Goal: Find specific page/section: Find specific page/section

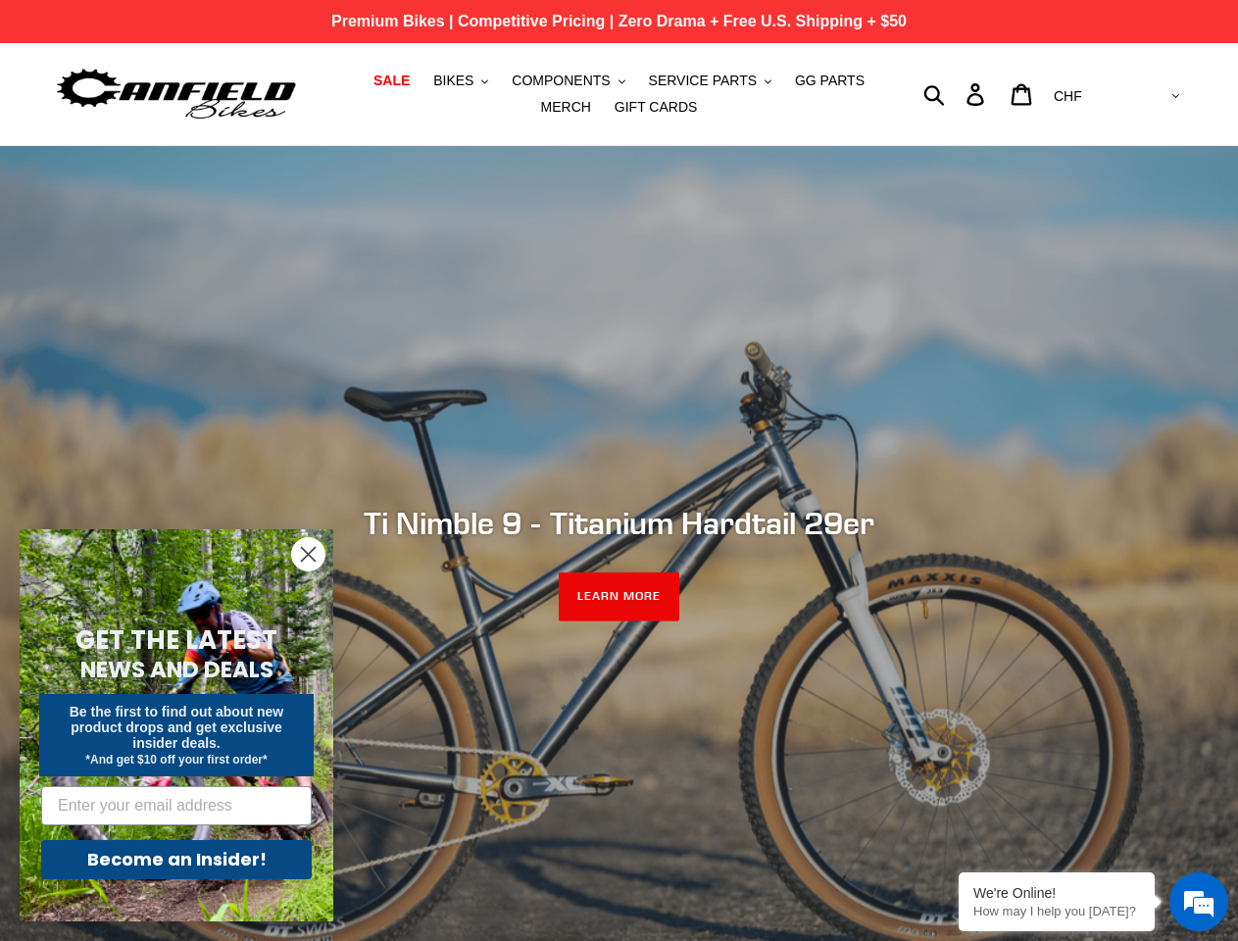
click at [618, 470] on div "slideshow" at bounding box center [619, 563] width 1238 height 834
click at [441, 80] on span "BIKES" at bounding box center [453, 81] width 40 height 17
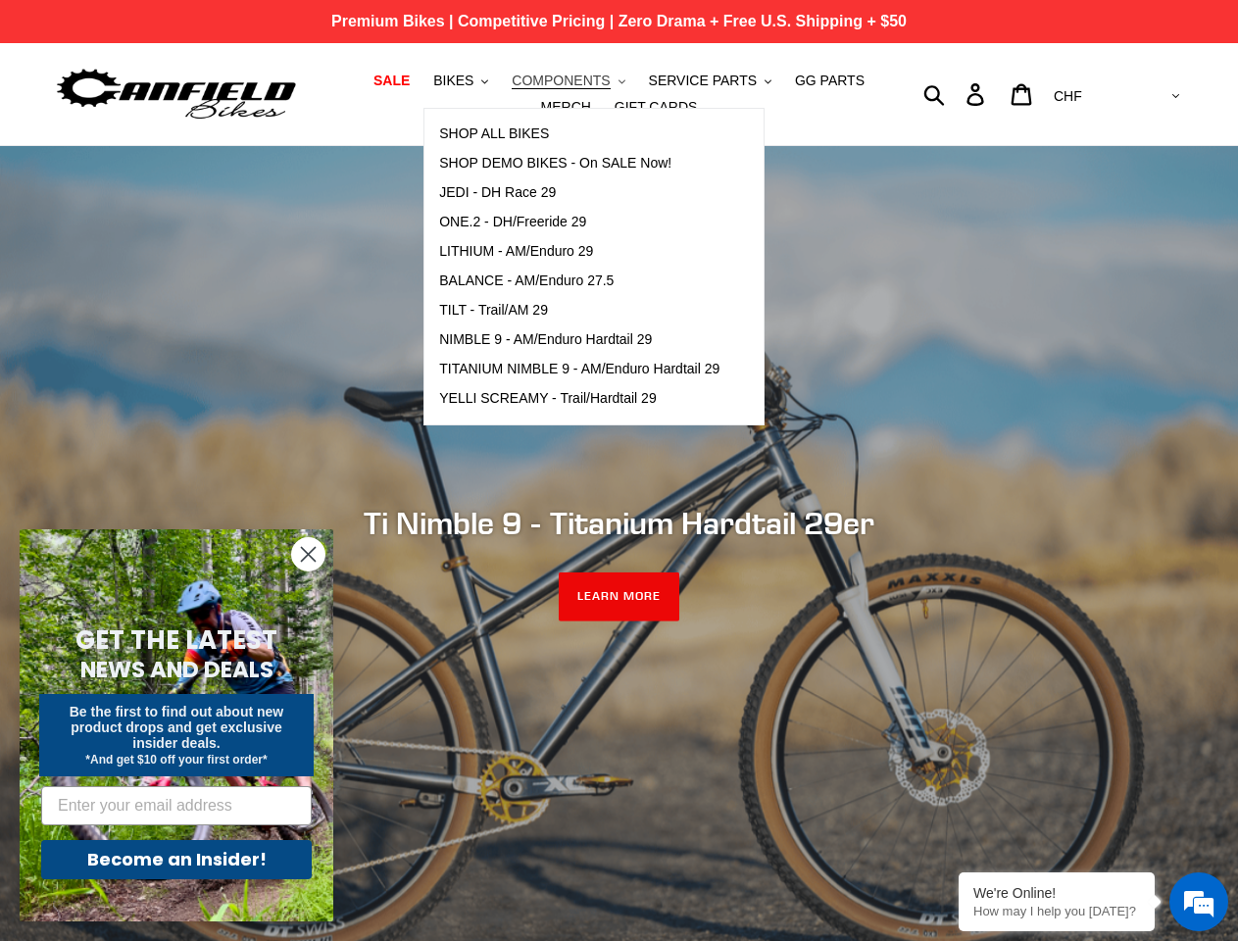
click at [541, 80] on span "COMPONENTS" at bounding box center [561, 81] width 98 height 17
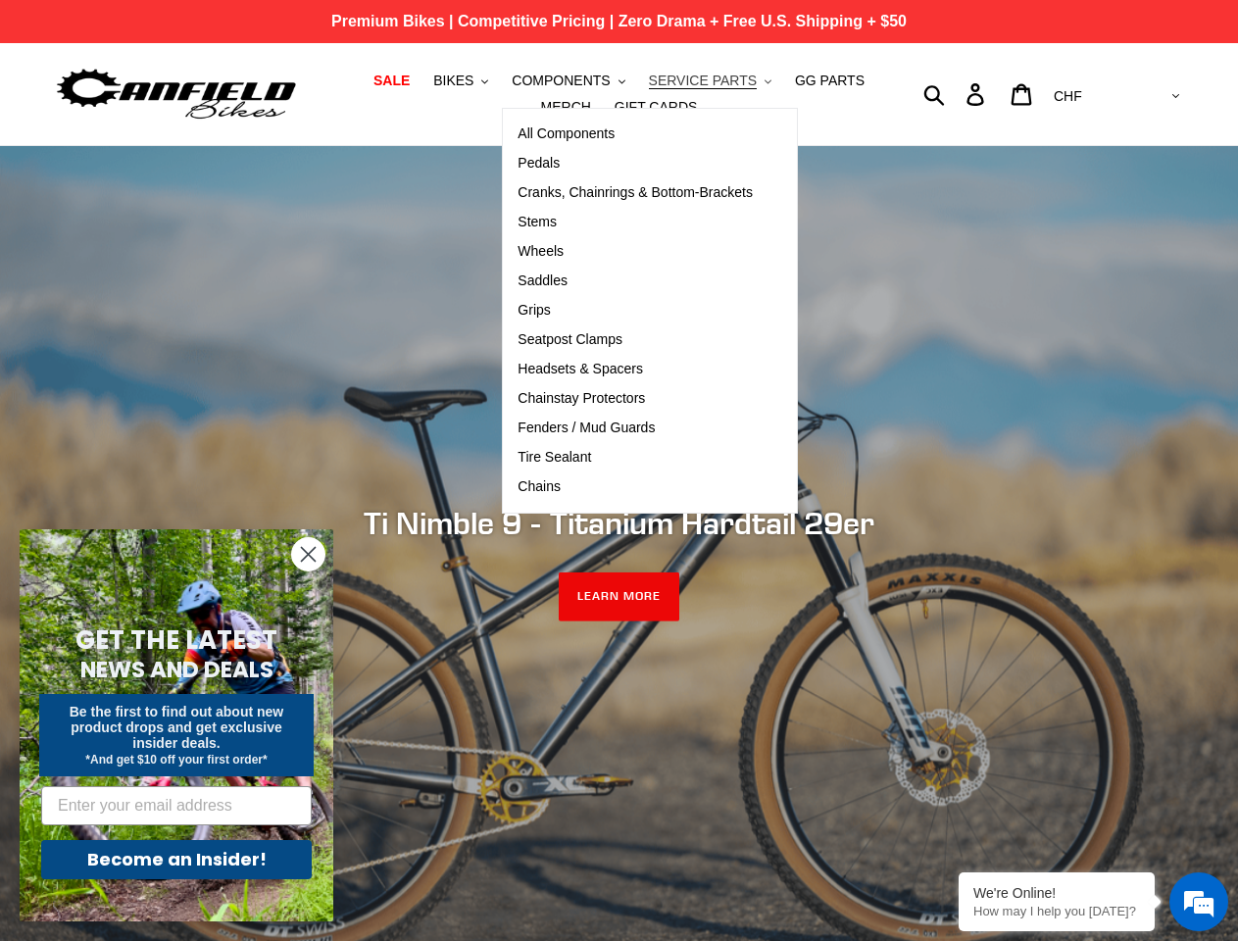
click at [670, 80] on span "SERVICE PARTS" at bounding box center [703, 81] width 108 height 17
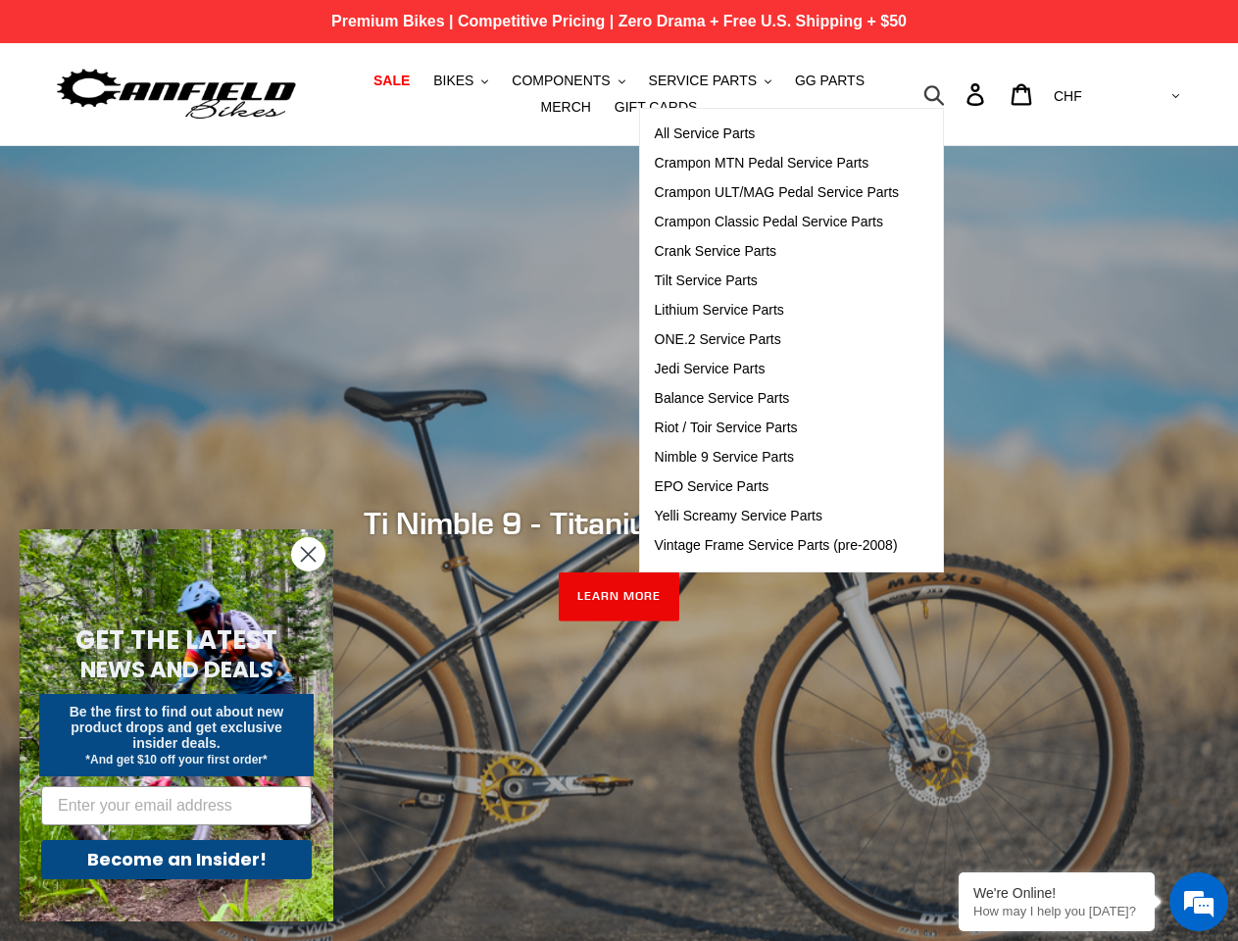
click at [945, 94] on icon "button" at bounding box center [934, 94] width 22 height 23
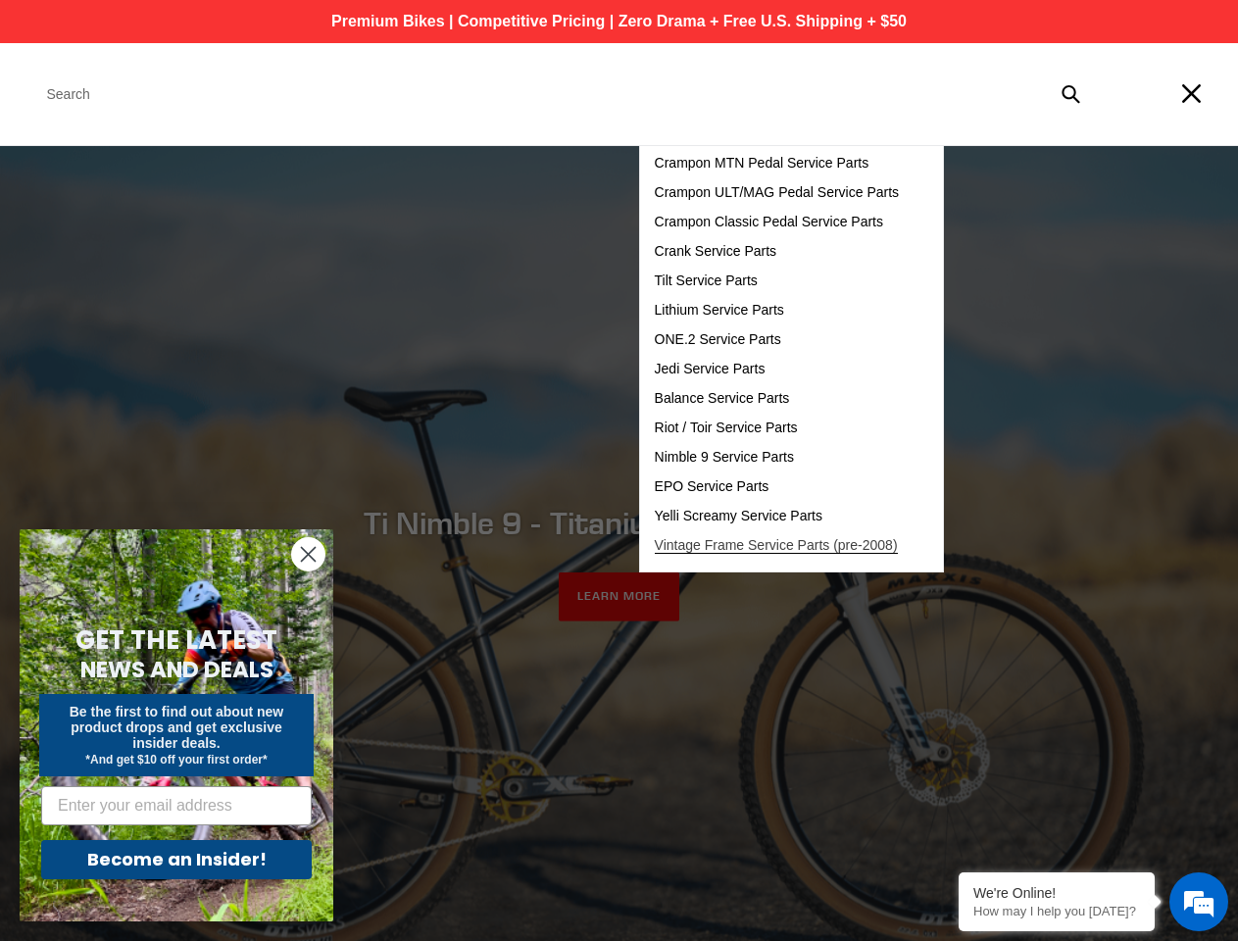
click at [640, 543] on link "Vintage Frame Service Parts (pre-2008)" at bounding box center [777, 545] width 274 height 29
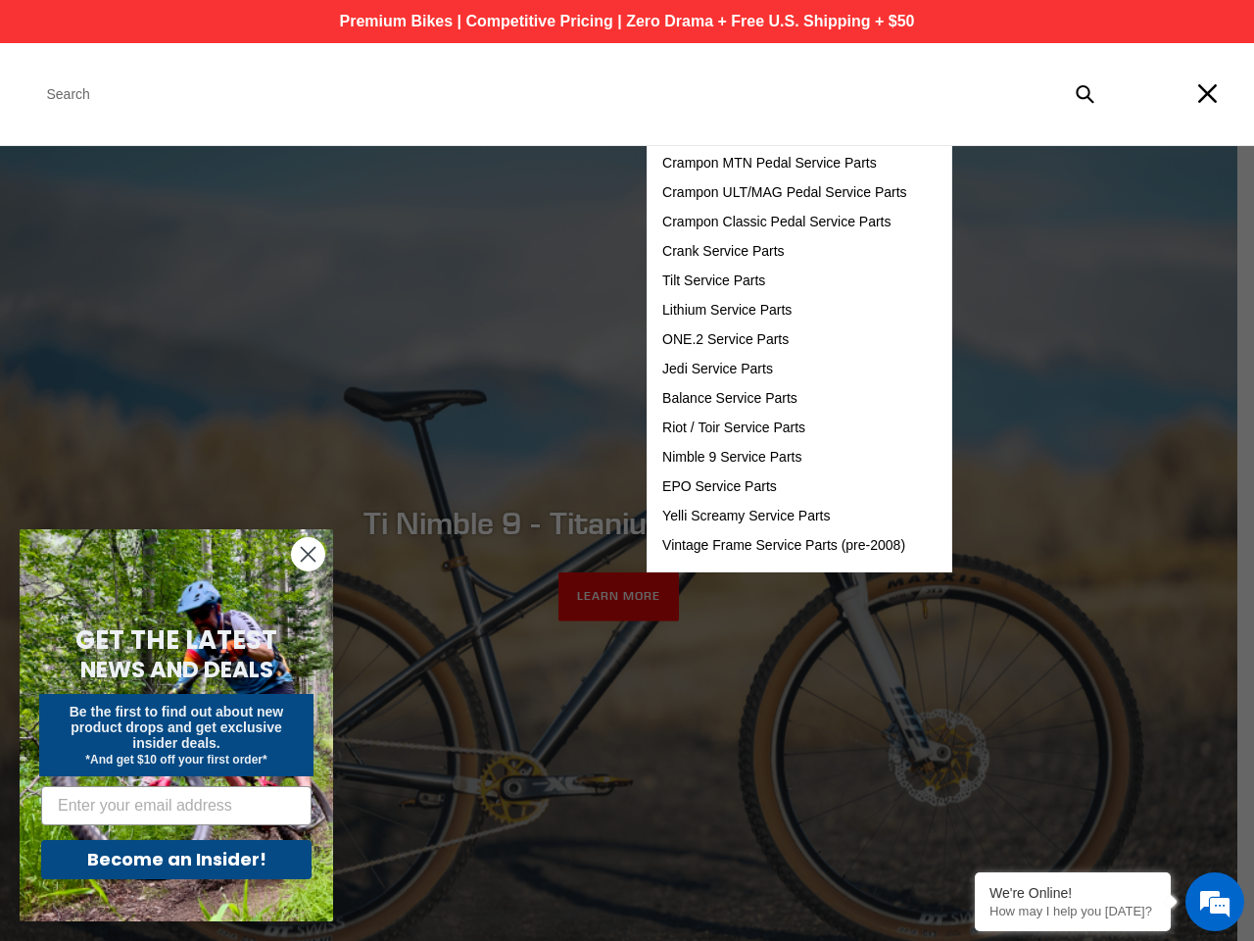
click at [1198, 902] on em at bounding box center [1215, 901] width 53 height 53
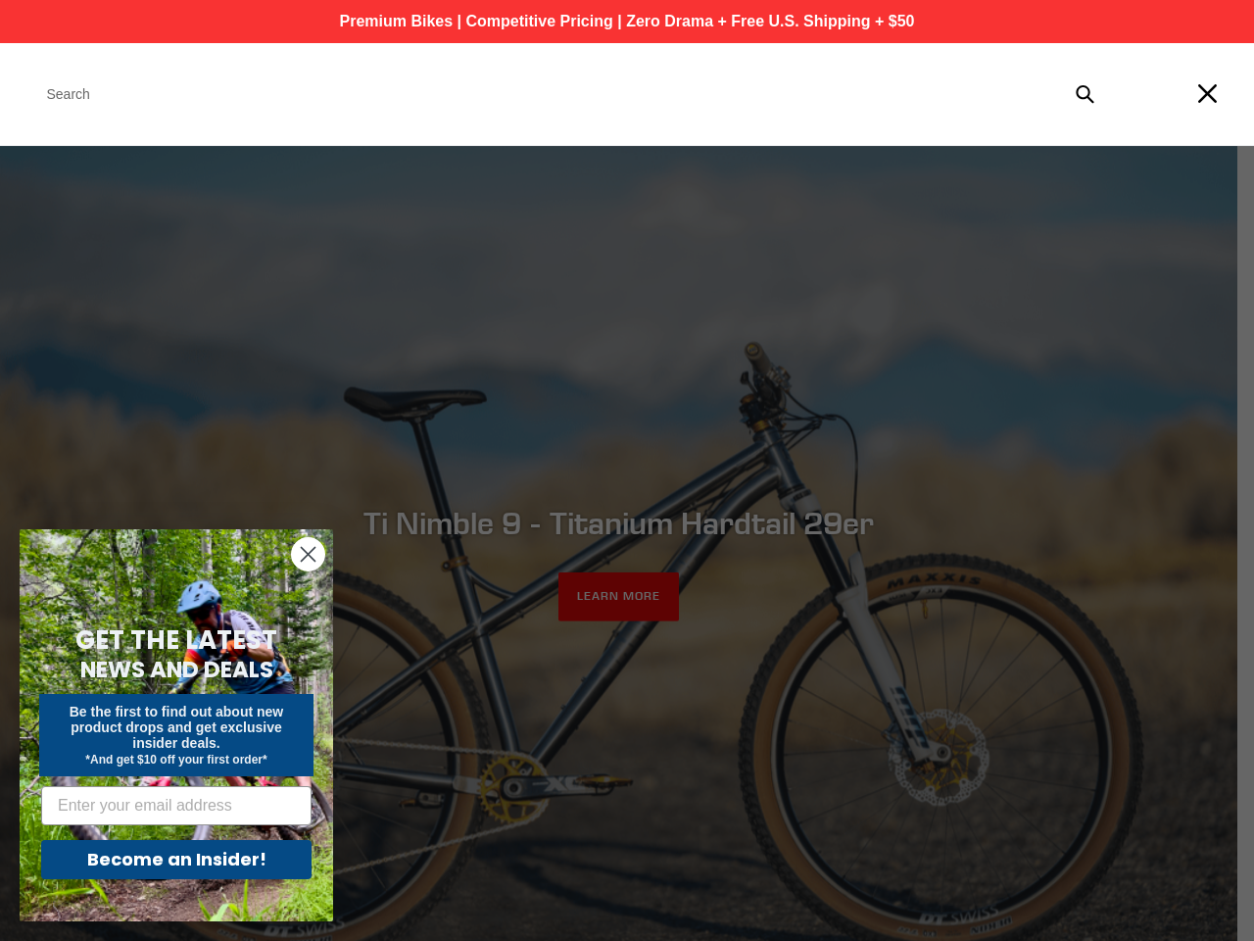
click at [308, 554] on icon "Close dialog" at bounding box center [309, 555] width 14 height 14
